Goal: Task Accomplishment & Management: Manage account settings

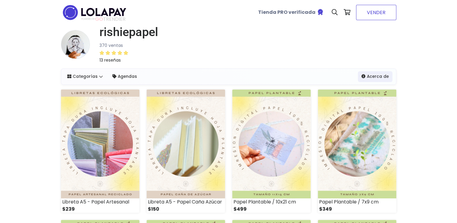
click at [375, 14] on link "VENDER" at bounding box center [376, 12] width 40 height 15
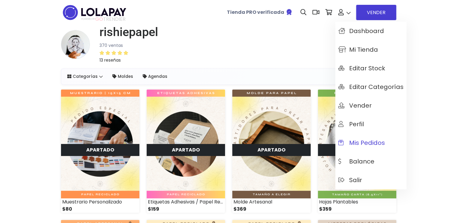
click at [356, 142] on span "Mis pedidos" at bounding box center [361, 142] width 47 height 7
